Goal: Find specific page/section: Find specific page/section

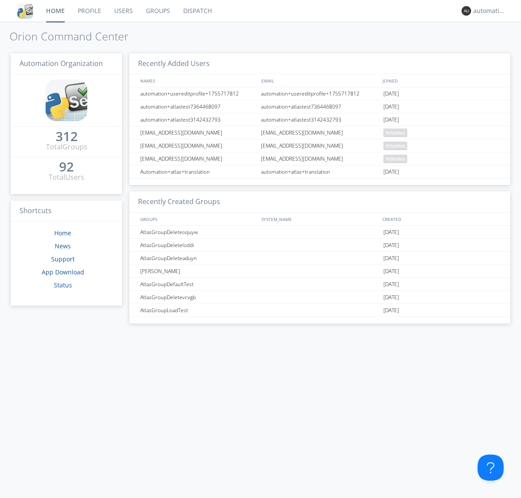
click at [197, 11] on link "Dispatch" at bounding box center [198, 11] width 42 height 22
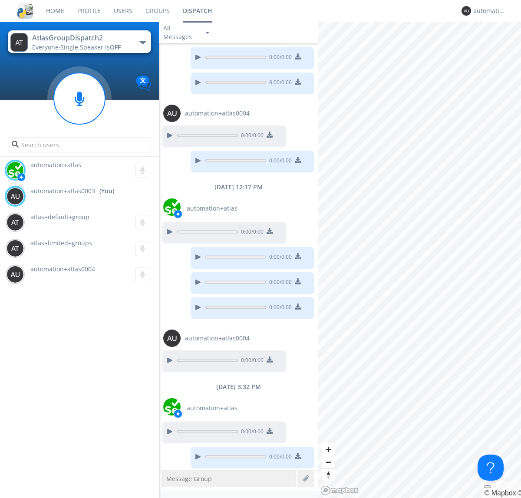
scroll to position [69, 0]
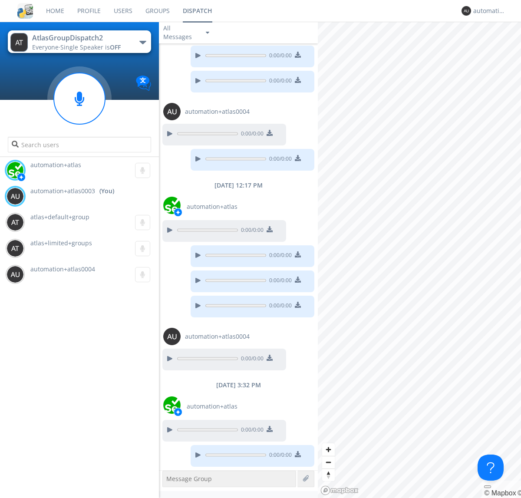
click at [142, 42] on div "button" at bounding box center [142, 42] width 7 height 3
click at [0, 0] on span "AtlasGroupDispatch" at bounding box center [0, 0] width 0 height 0
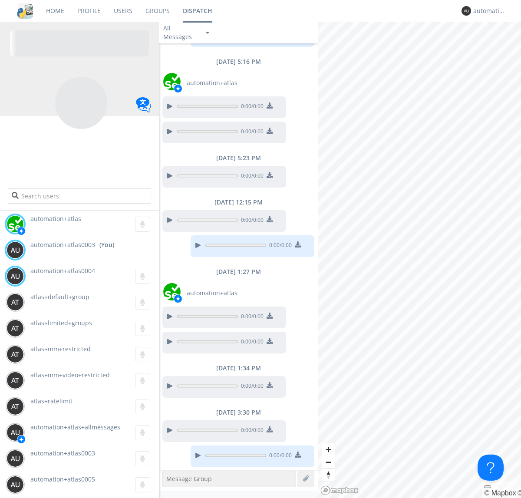
scroll to position [115, 0]
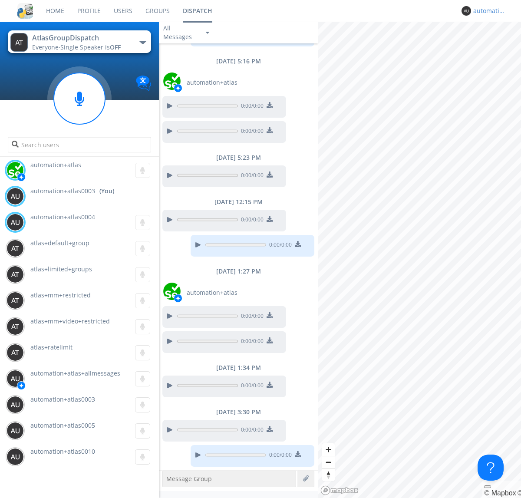
click at [487, 11] on div "automation+atlas0003" at bounding box center [489, 11] width 33 height 9
